Goal: Transaction & Acquisition: Purchase product/service

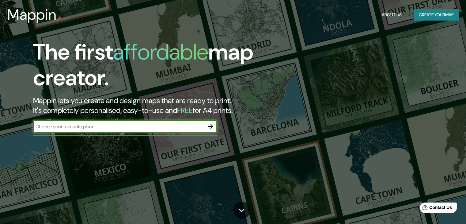
click at [123, 126] on input "text" at bounding box center [119, 126] width 172 height 7
type input "aranjuez"
click at [212, 125] on icon "button" at bounding box center [210, 126] width 5 height 5
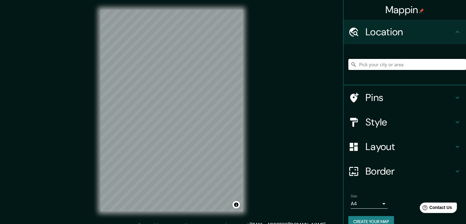
click at [389, 64] on input "Pick your city or area" at bounding box center [407, 64] width 118 height 11
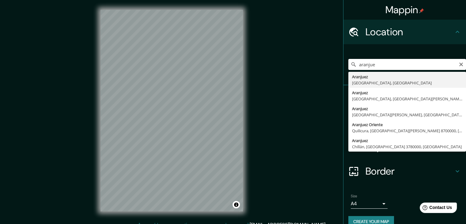
type input "[GEOGRAPHIC_DATA], [GEOGRAPHIC_DATA], [GEOGRAPHIC_DATA]"
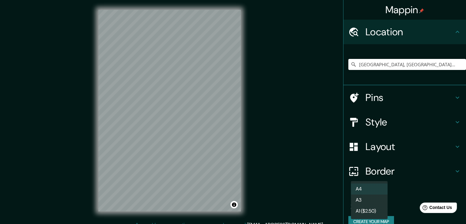
click at [375, 203] on body "Mappin Location [GEOGRAPHIC_DATA], [GEOGRAPHIC_DATA], [GEOGRAPHIC_DATA] Pins St…" at bounding box center [233, 112] width 466 height 224
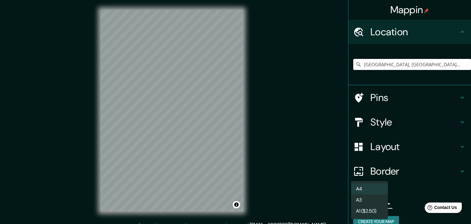
click at [375, 198] on li "A3" at bounding box center [369, 199] width 37 height 11
type input "a4"
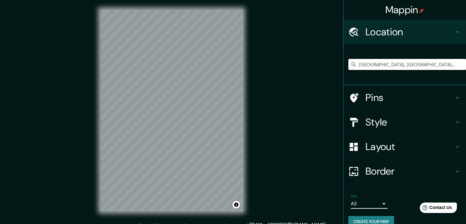
click at [385, 95] on h4 "Pins" at bounding box center [410, 97] width 88 height 12
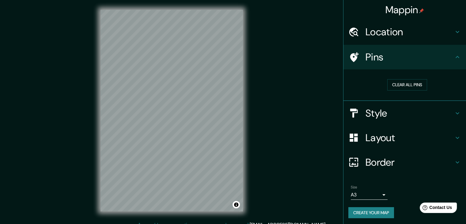
click at [405, 117] on h4 "Style" at bounding box center [410, 113] width 88 height 12
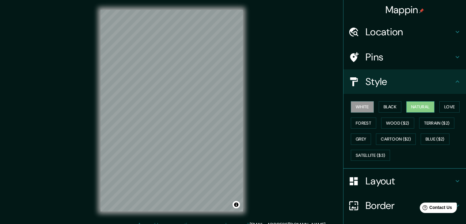
click at [412, 104] on button "Natural" at bounding box center [420, 106] width 28 height 11
click at [392, 122] on button "Wood ($2)" at bounding box center [397, 122] width 33 height 11
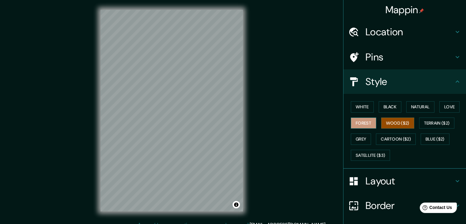
click at [352, 122] on button "Forest" at bounding box center [363, 122] width 25 height 11
click at [407, 109] on button "Natural" at bounding box center [420, 106] width 28 height 11
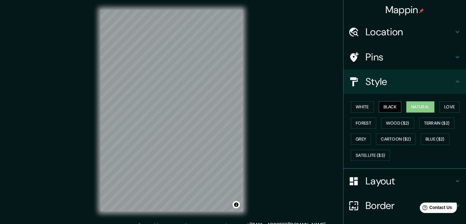
click at [385, 106] on button "Black" at bounding box center [390, 106] width 23 height 11
click at [408, 106] on button "Natural" at bounding box center [420, 106] width 28 height 11
click at [416, 83] on h4 "Style" at bounding box center [410, 81] width 88 height 12
click at [431, 182] on h4 "Layout" at bounding box center [410, 181] width 88 height 12
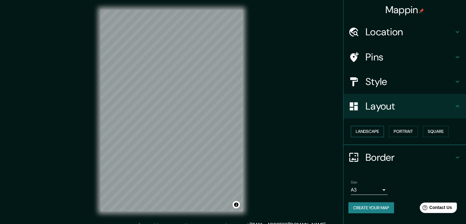
click at [380, 130] on button "Landscape" at bounding box center [367, 131] width 33 height 11
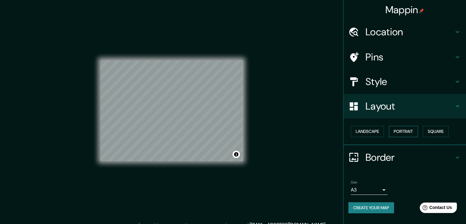
click at [403, 131] on button "Portrait" at bounding box center [403, 131] width 29 height 11
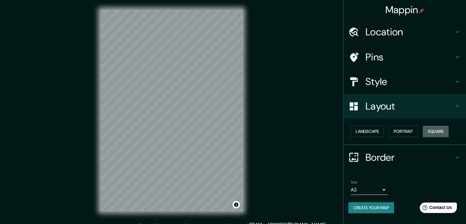
click at [440, 130] on button "Square" at bounding box center [436, 131] width 26 height 11
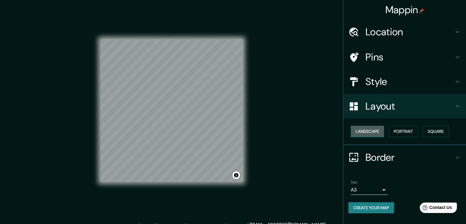
click at [376, 133] on button "Landscape" at bounding box center [367, 131] width 33 height 11
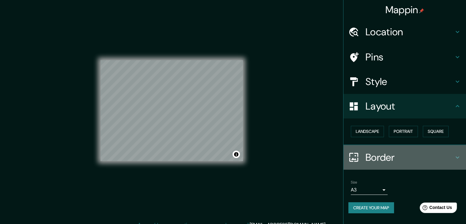
click at [415, 155] on h4 "Border" at bounding box center [410, 157] width 88 height 12
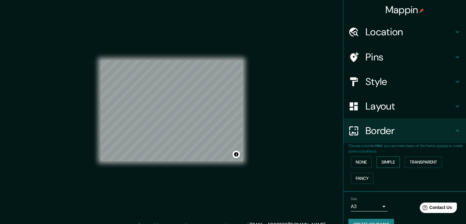
click at [383, 160] on button "Simple" at bounding box center [388, 161] width 23 height 11
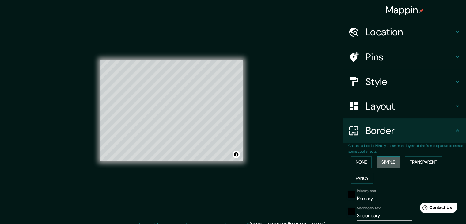
click at [383, 160] on button "Simple" at bounding box center [388, 161] width 23 height 11
type input "37"
